Goal: Check status: Check status

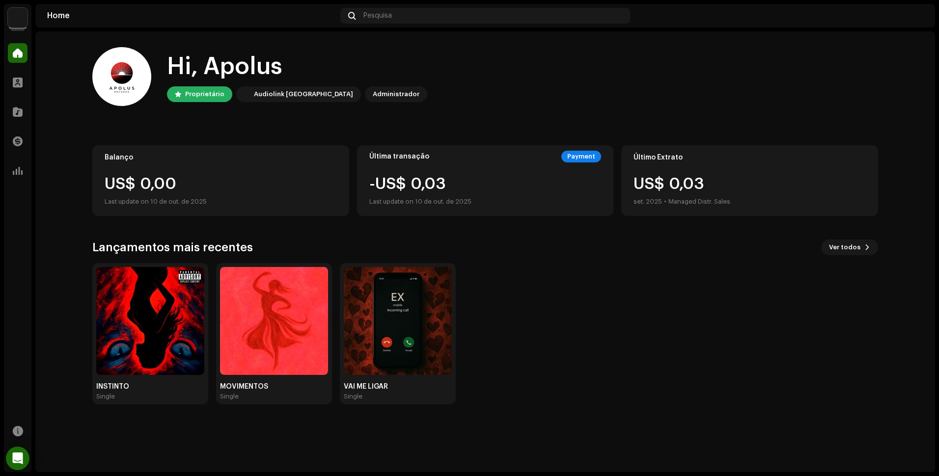
click at [487, 173] on div "Última transação Payment -US$ 0,03 Last update on 10 de out. de 2025" at bounding box center [485, 180] width 257 height 71
click at [596, 156] on div "Payment" at bounding box center [581, 157] width 40 height 12
click at [750, 207] on div "US$ 0,03 set. 2025 • Managed Distr. Sales" at bounding box center [749, 191] width 232 height 31
click at [25, 137] on div at bounding box center [18, 142] width 20 height 20
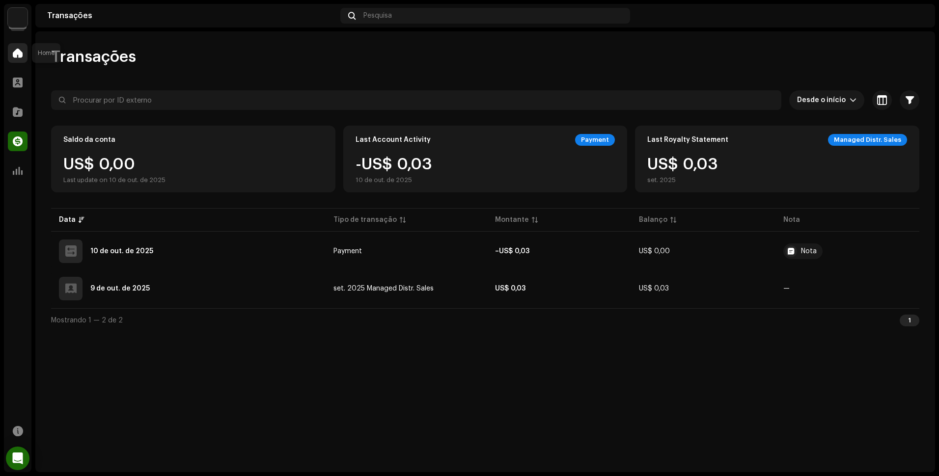
click at [15, 55] on span at bounding box center [18, 53] width 10 height 8
